Goal: Check status

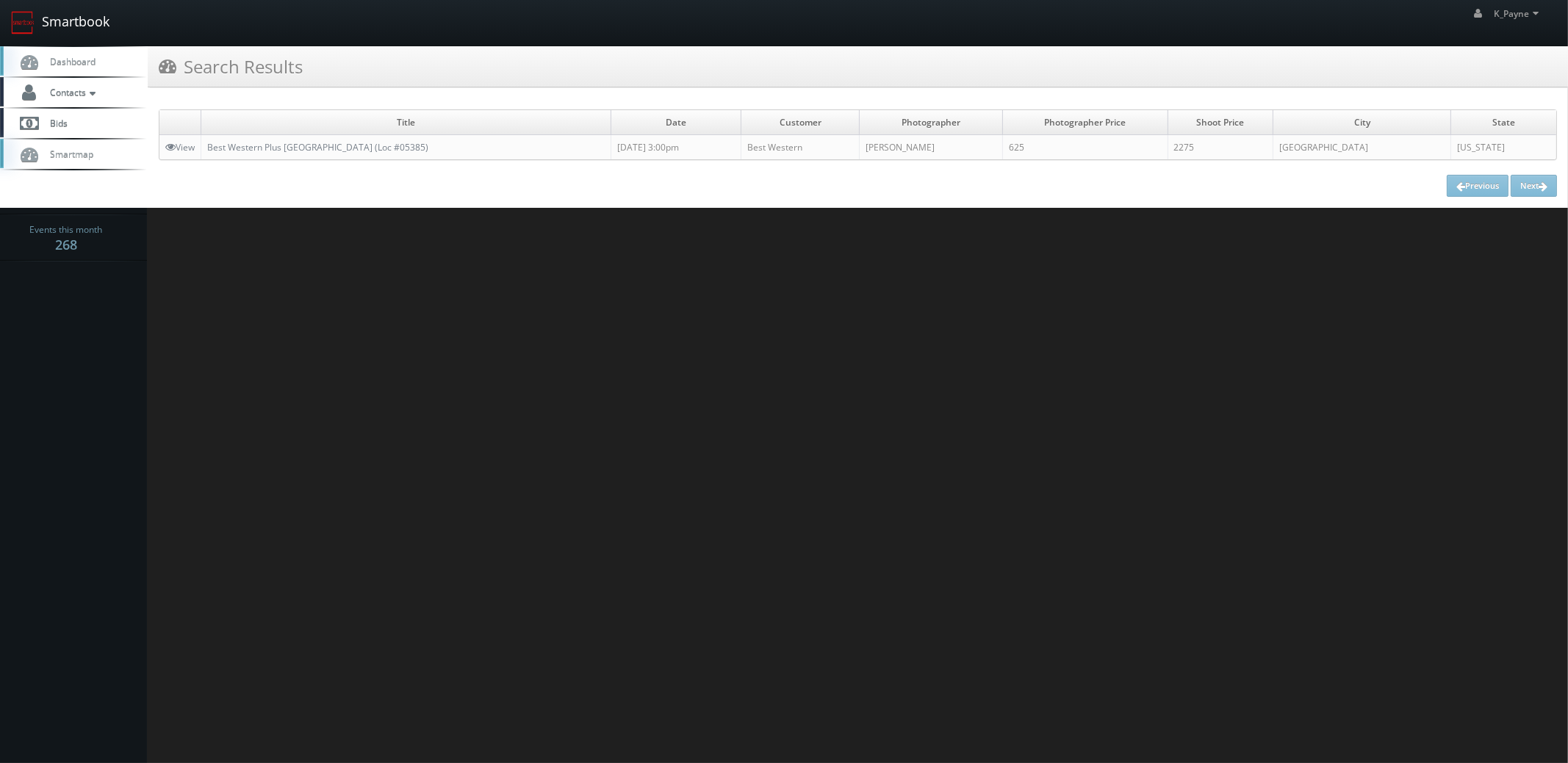
click at [84, 26] on link "Smartbook" at bounding box center [60, 22] width 120 height 46
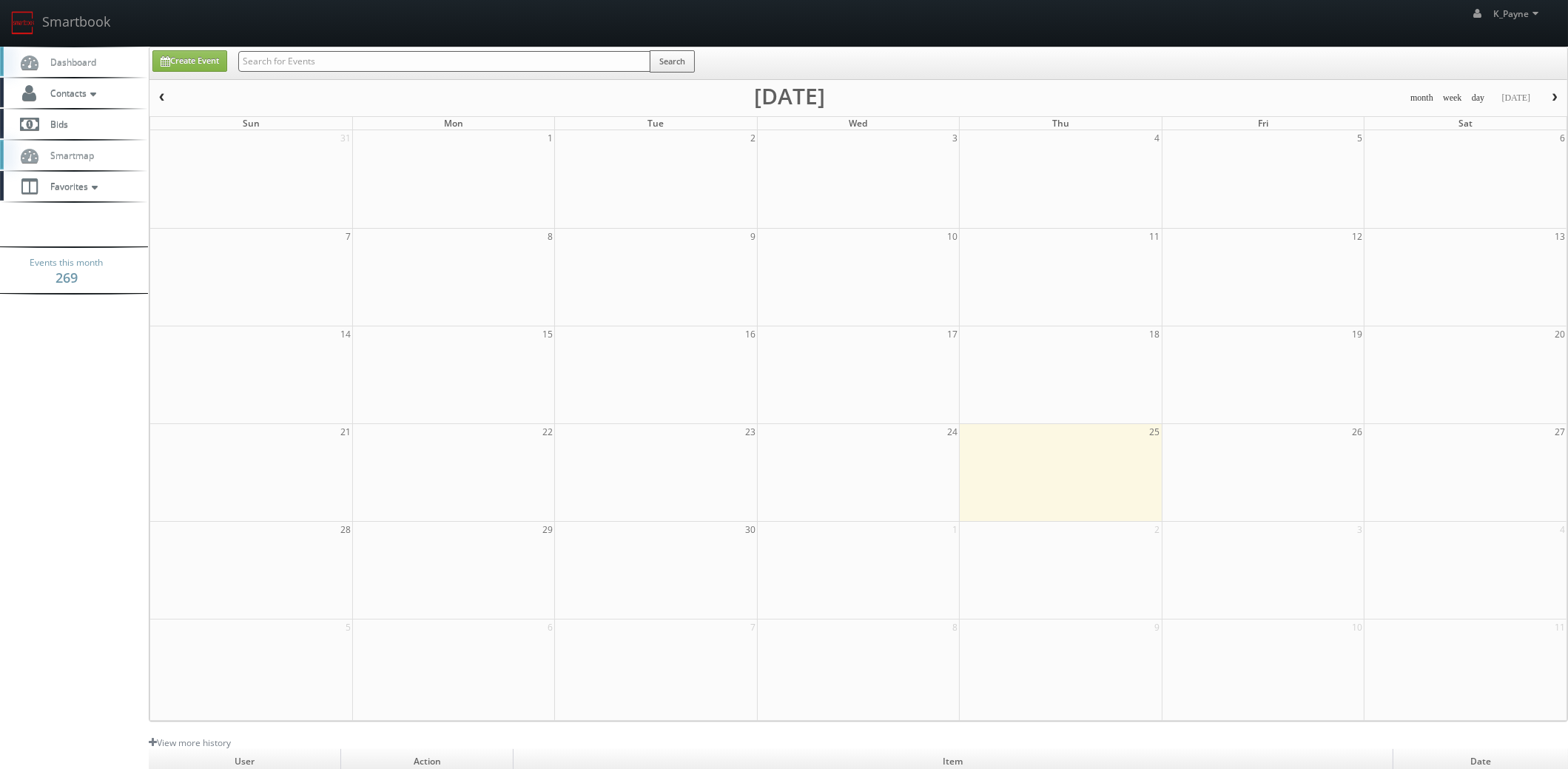
click at [333, 60] on input "text" at bounding box center [444, 61] width 412 height 21
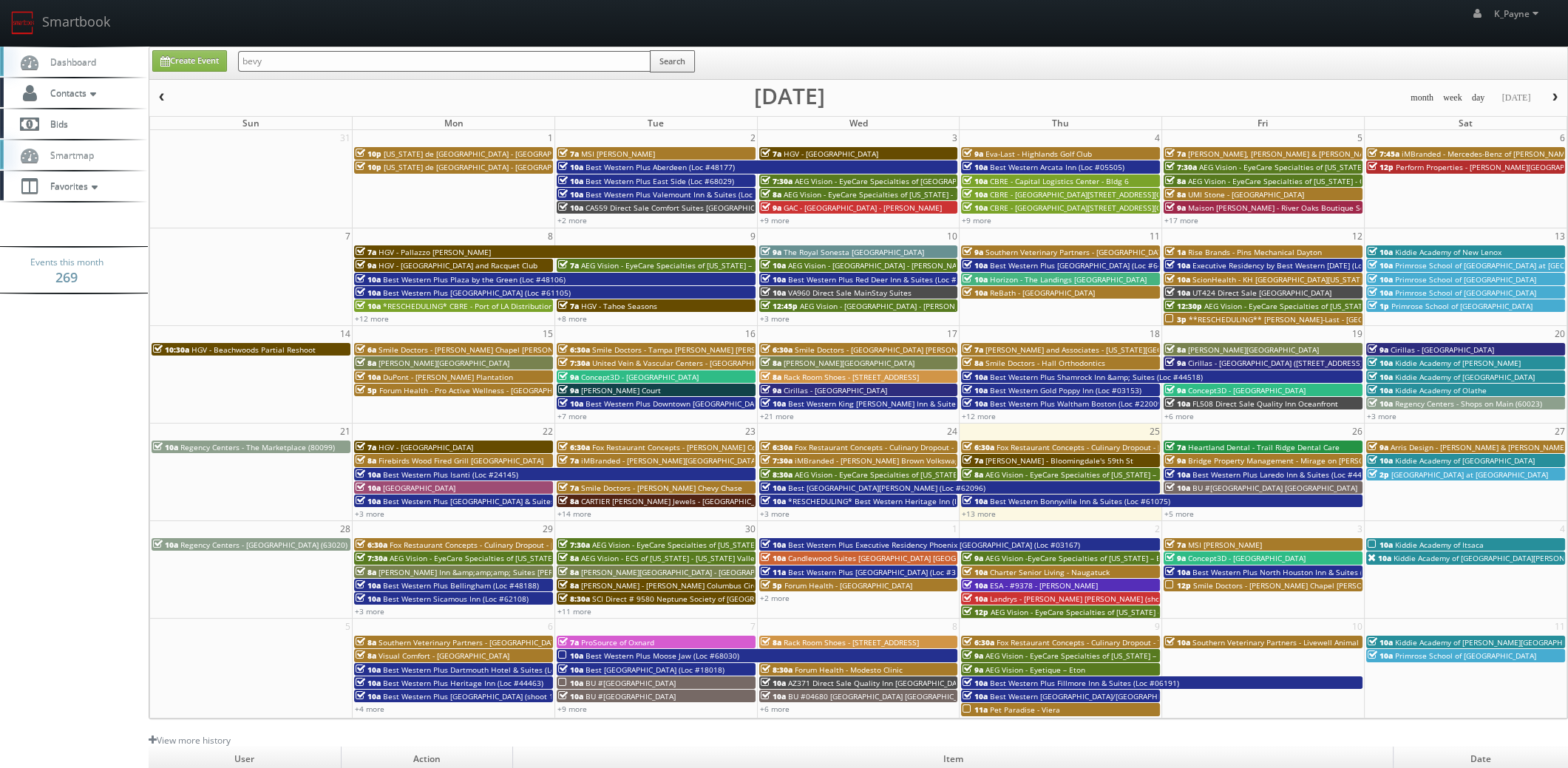
type input "bevy"
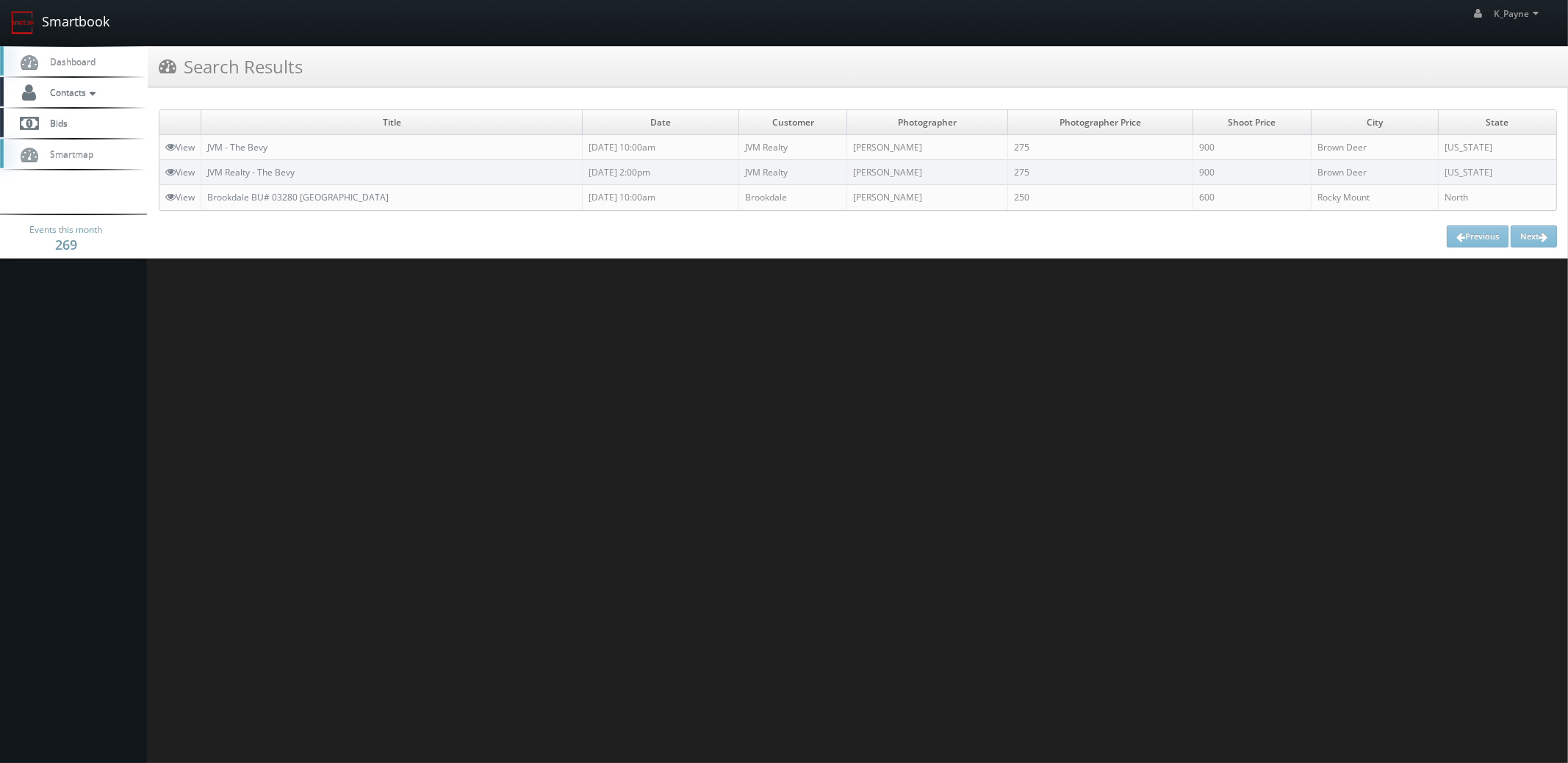
click at [84, 24] on link "Smartbook" at bounding box center [60, 22] width 120 height 46
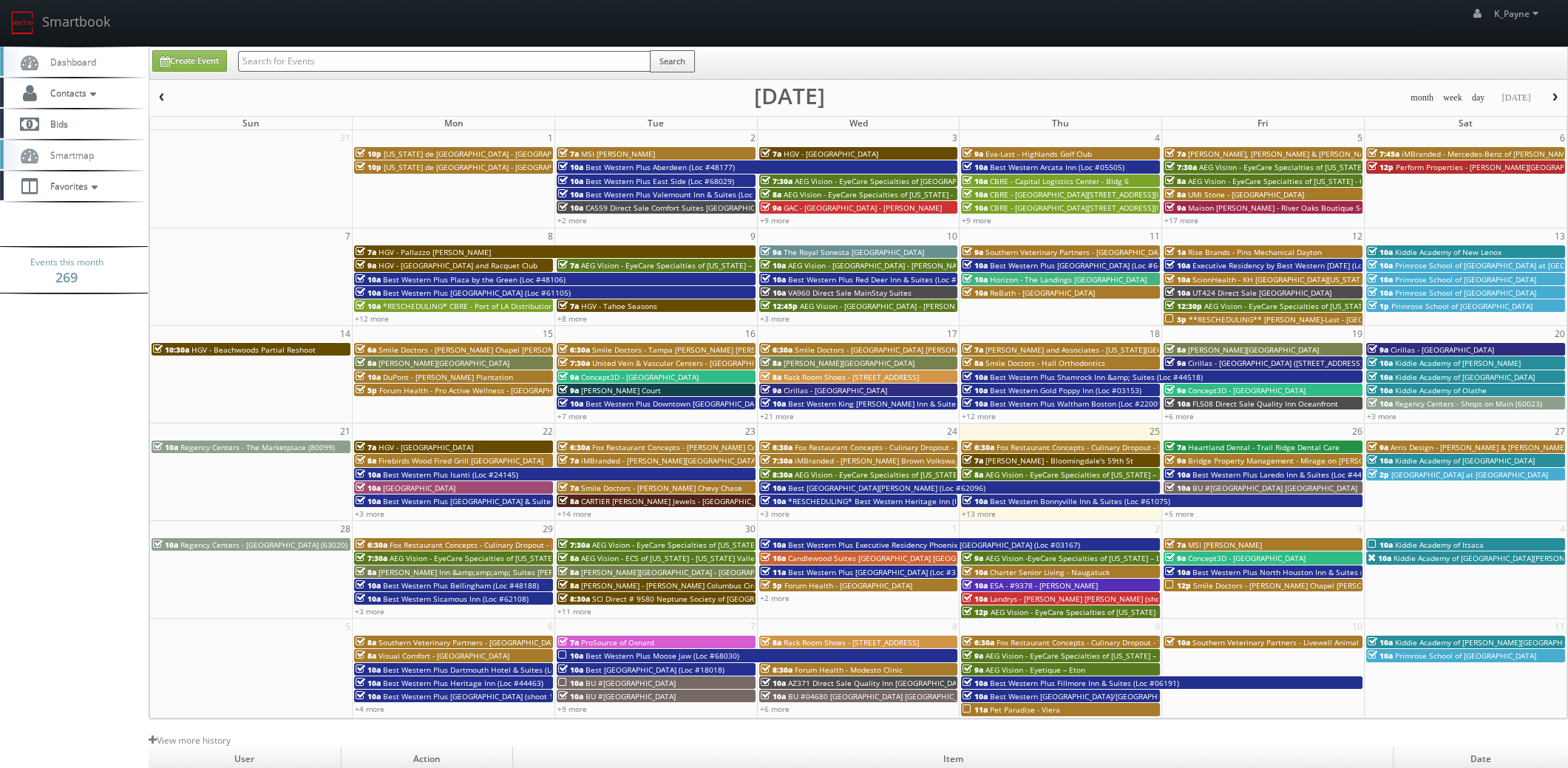
click at [332, 58] on input "text" at bounding box center [444, 61] width 412 height 21
type input "txe81"
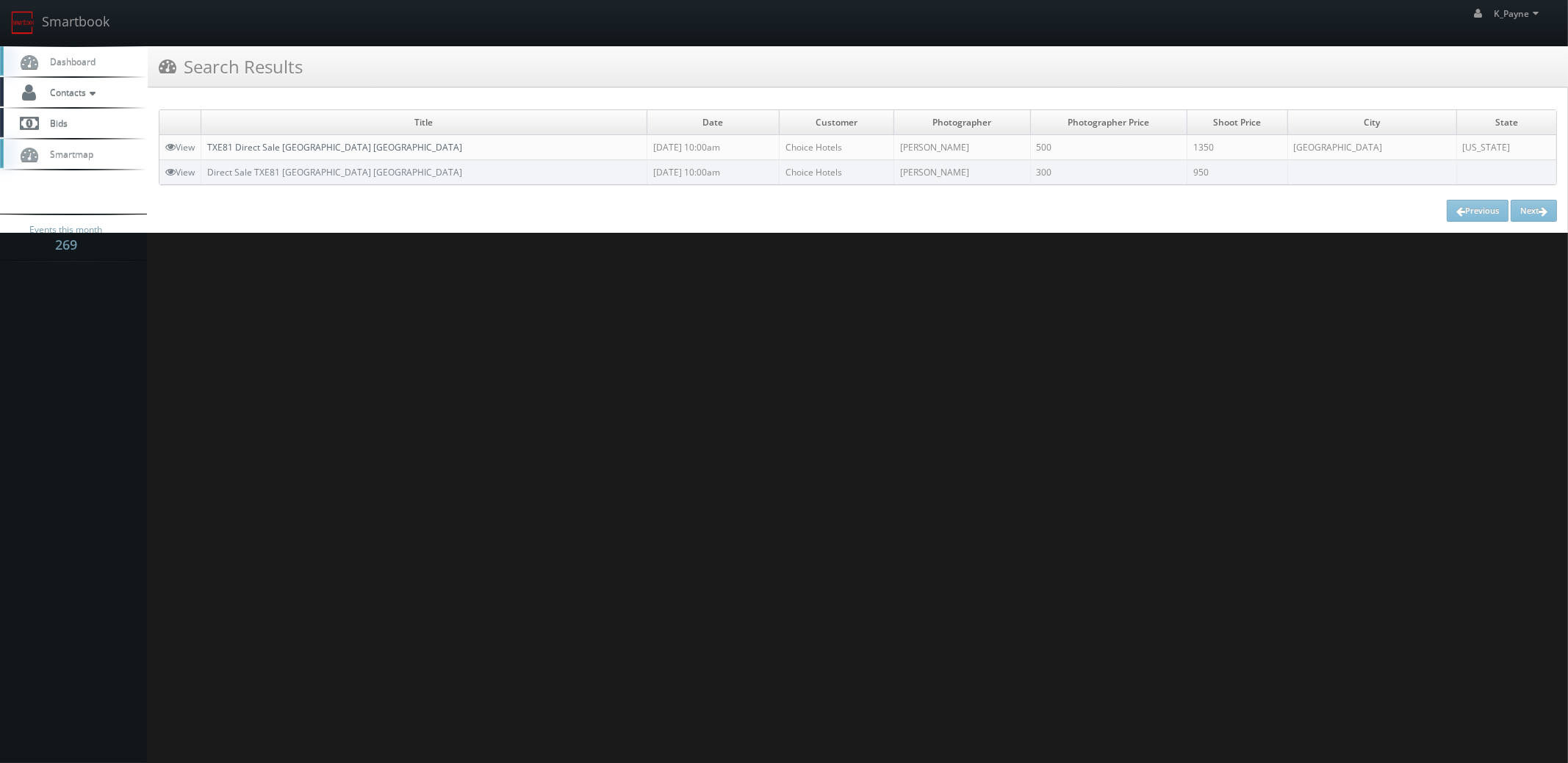
click at [313, 150] on link "TXE81 Direct Sale [GEOGRAPHIC_DATA] [GEOGRAPHIC_DATA]" at bounding box center [334, 147] width 255 height 13
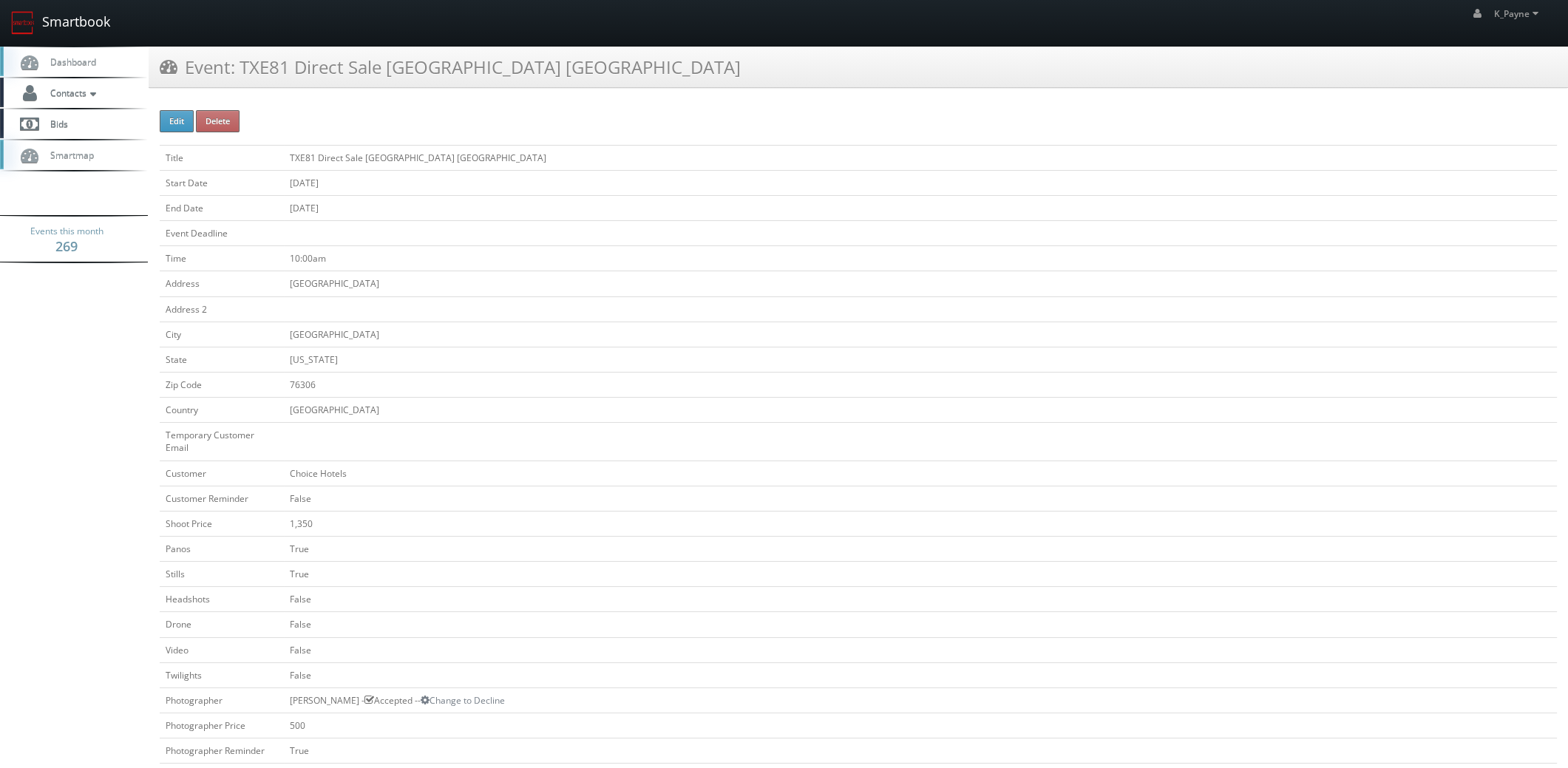
click at [65, 26] on link "Smartbook" at bounding box center [60, 23] width 121 height 46
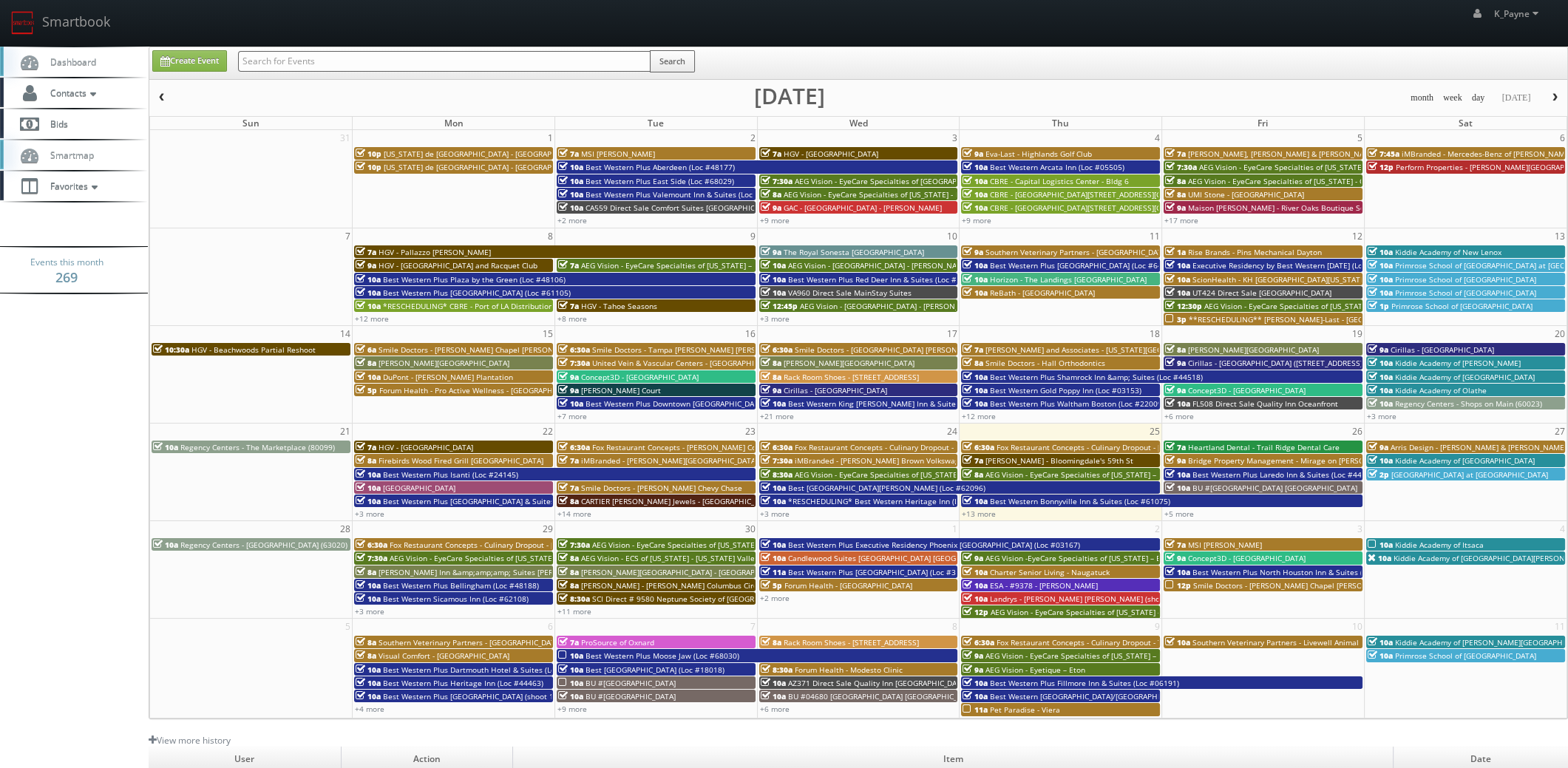
click at [269, 58] on input "text" at bounding box center [444, 61] width 412 height 21
type input "ny989"
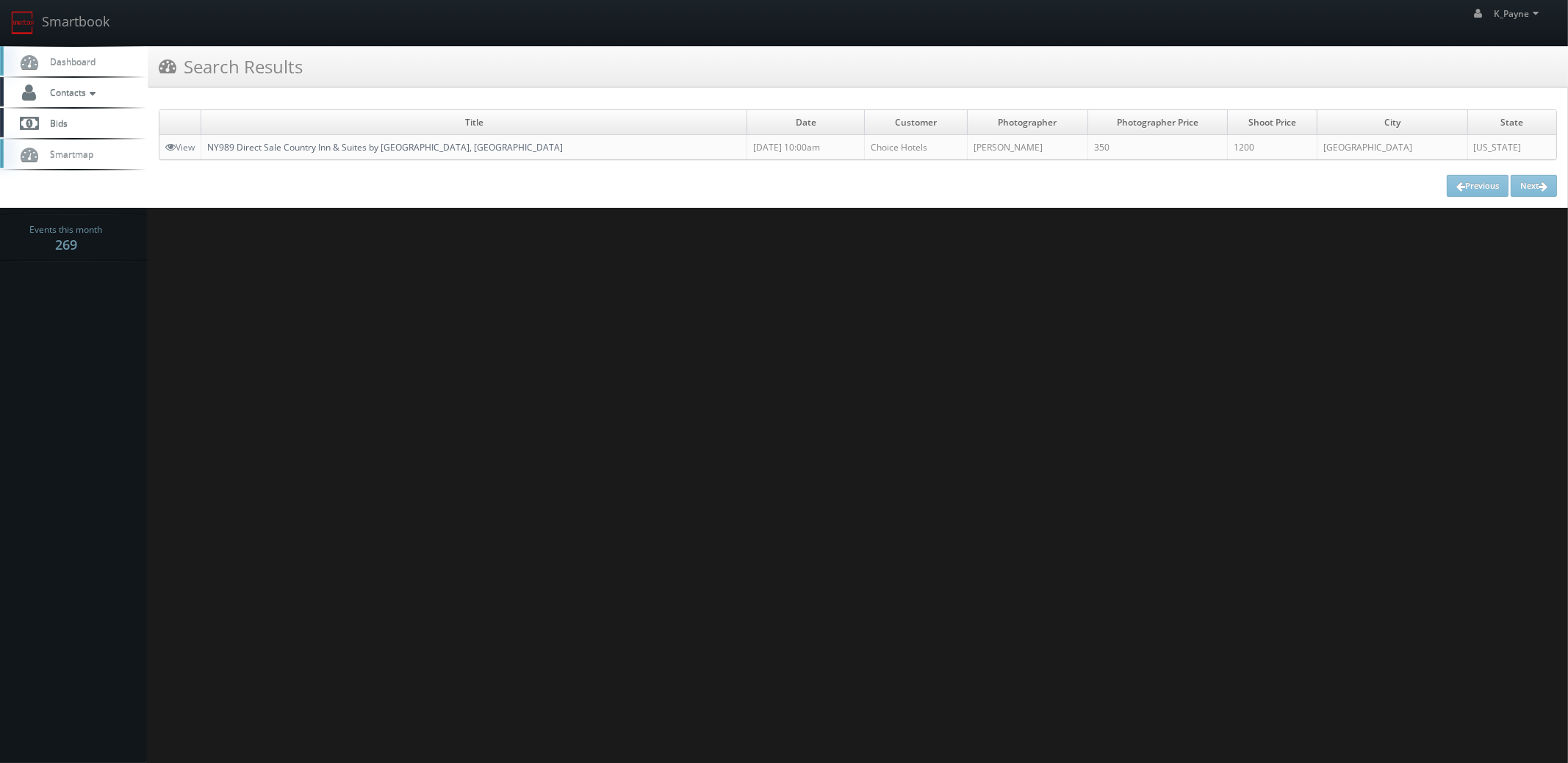
click at [362, 147] on link "NY989 Direct Sale Country Inn & Suites by [GEOGRAPHIC_DATA], [GEOGRAPHIC_DATA]" at bounding box center [385, 147] width 356 height 13
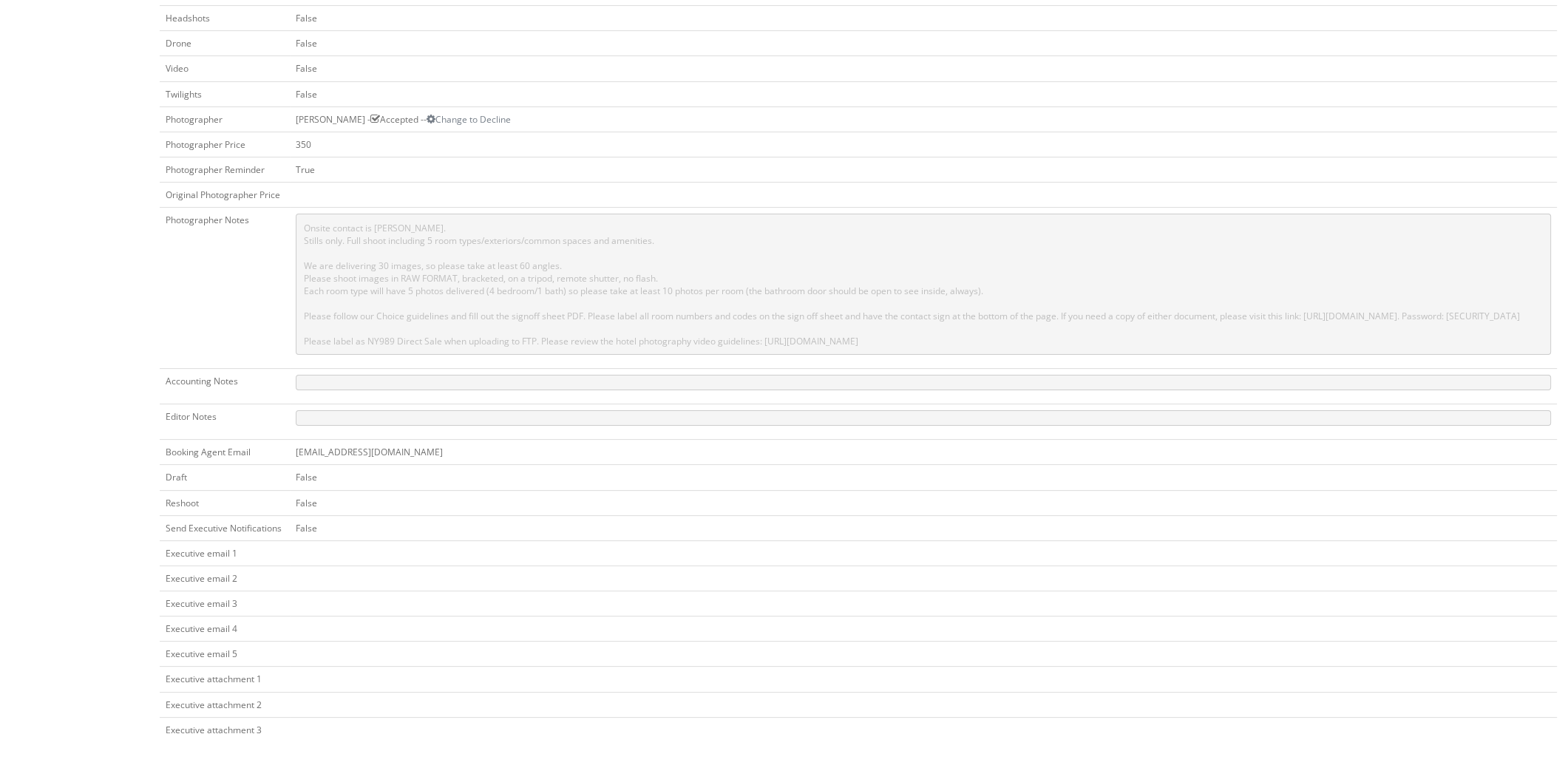
scroll to position [591, 0]
